Goal: Navigation & Orientation: Find specific page/section

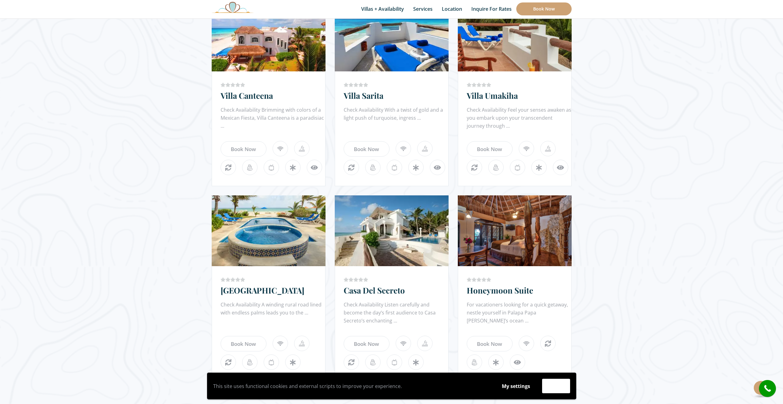
scroll to position [461, 0]
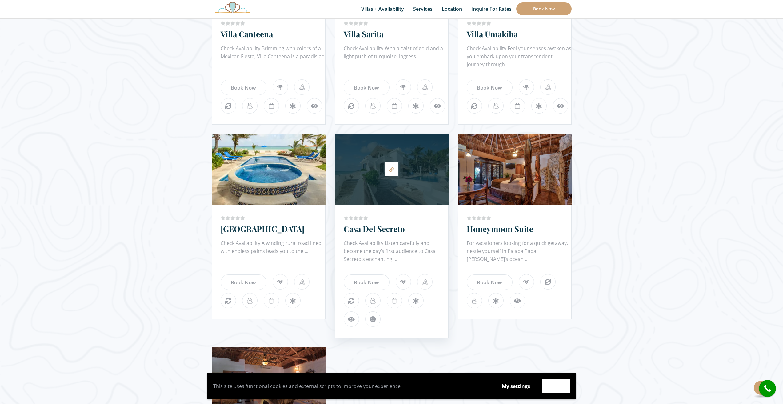
click at [382, 175] on div at bounding box center [392, 169] width 114 height 65
click at [394, 169] on link at bounding box center [392, 169] width 14 height 14
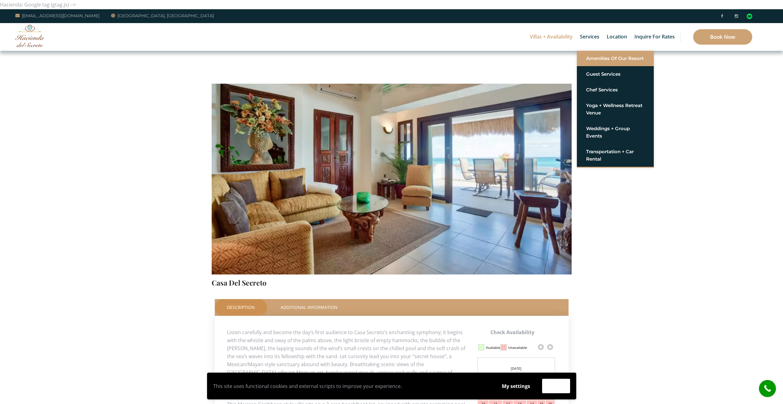
click at [602, 57] on link "Amenities of Our Resort" at bounding box center [615, 58] width 58 height 11
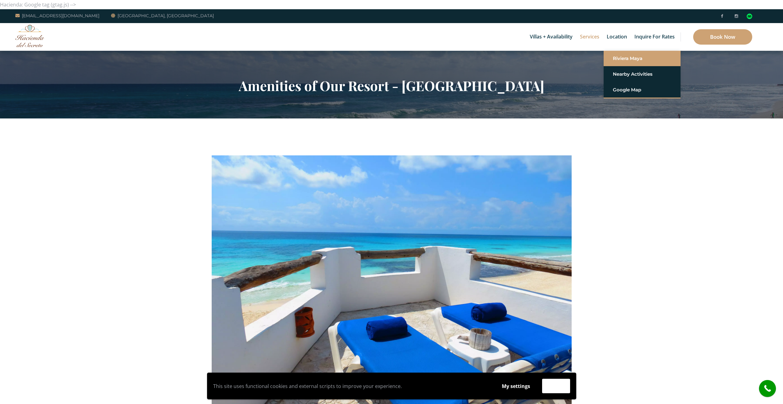
click at [619, 60] on link "Riviera Maya" at bounding box center [642, 58] width 58 height 11
